Goal: Share content

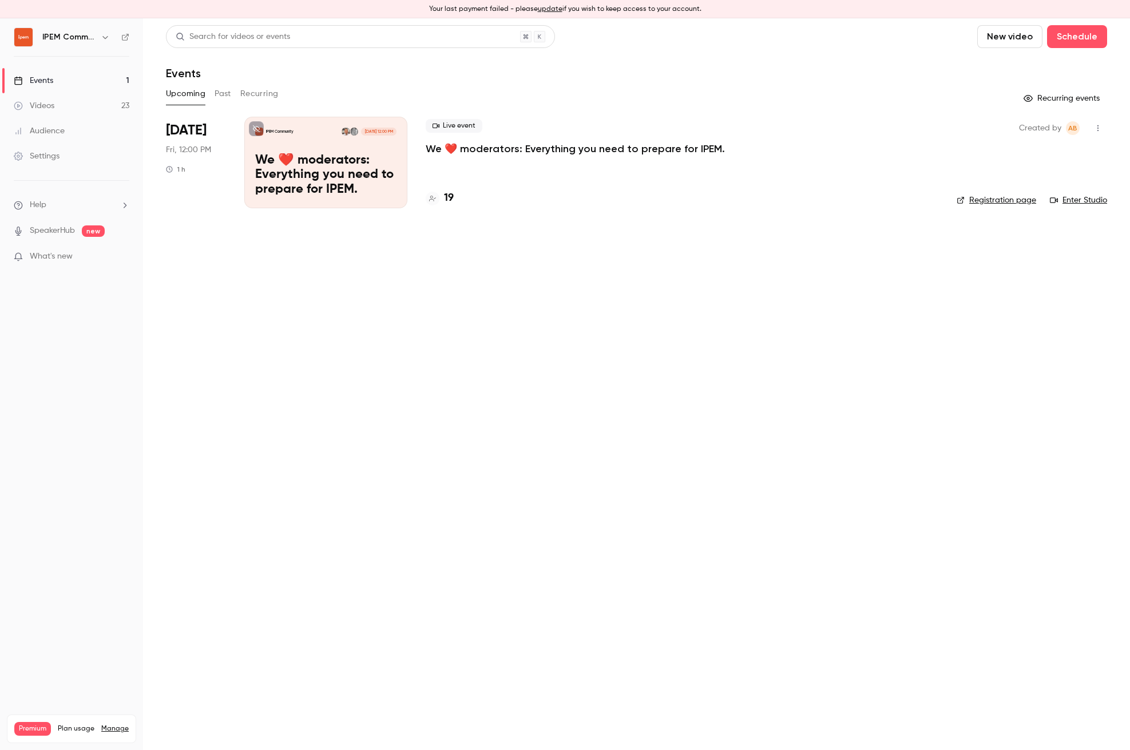
click at [507, 148] on p "We ❤️ moderators: Everything you need to prepare for IPEM." at bounding box center [575, 149] width 299 height 14
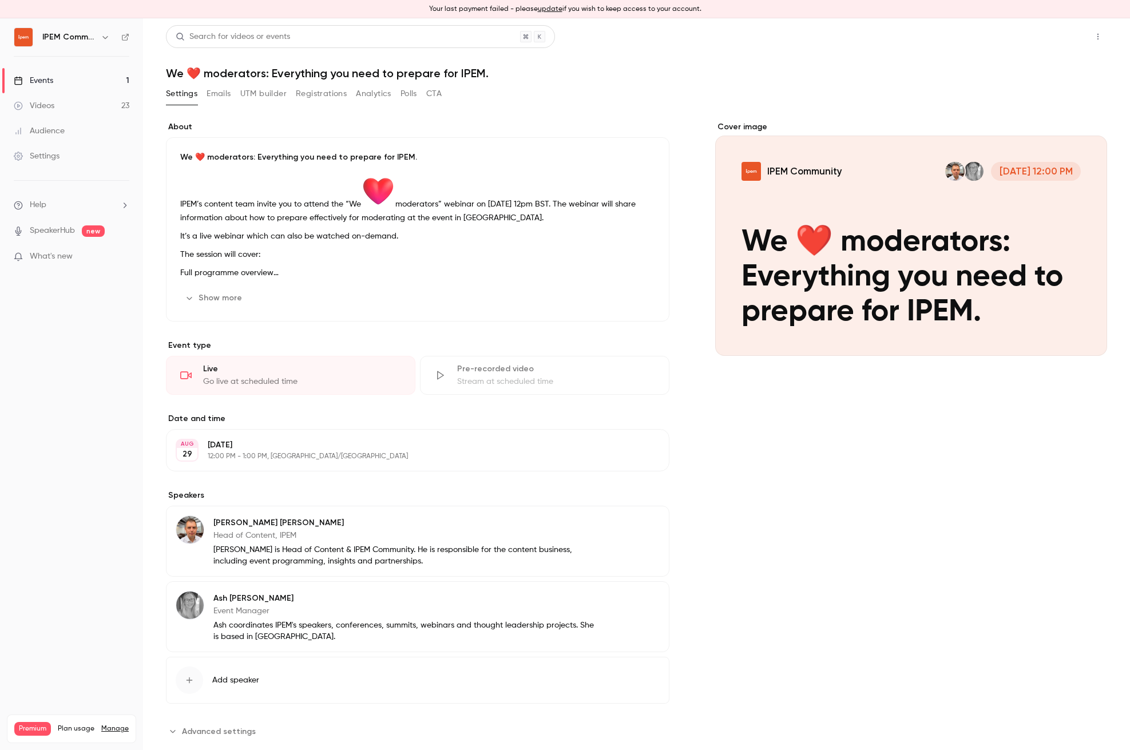
click at [1037, 35] on button "Share" at bounding box center [1056, 36] width 45 height 23
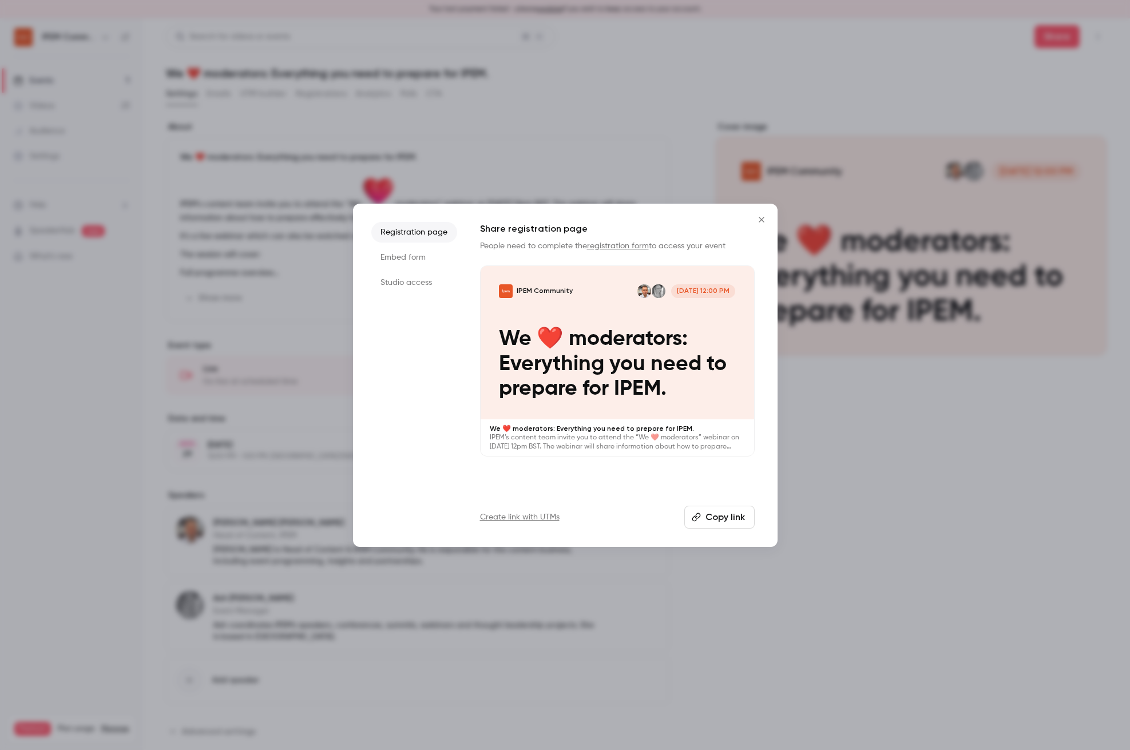
click at [717, 521] on button "Copy link" at bounding box center [719, 517] width 70 height 23
